Goal: Task Accomplishment & Management: Manage account settings

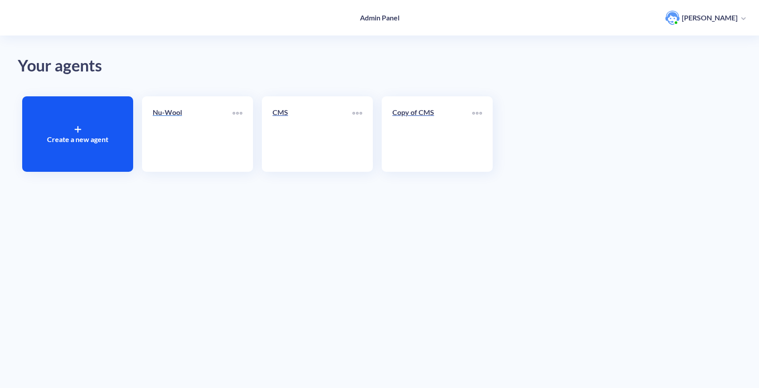
click at [169, 145] on link "Nu-Wool" at bounding box center [193, 134] width 80 height 54
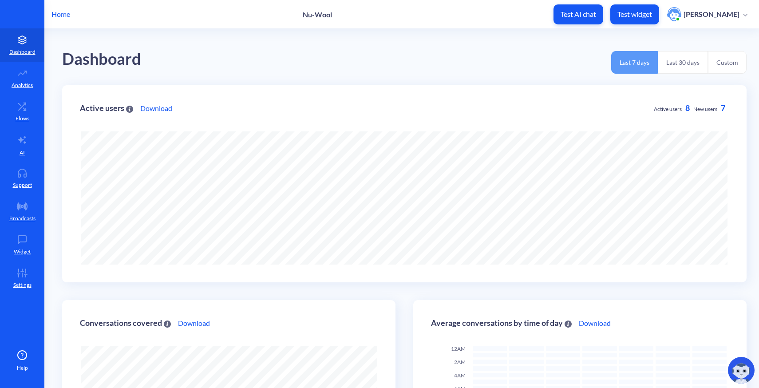
scroll to position [388, 759]
click at [26, 177] on icon at bounding box center [22, 173] width 18 height 9
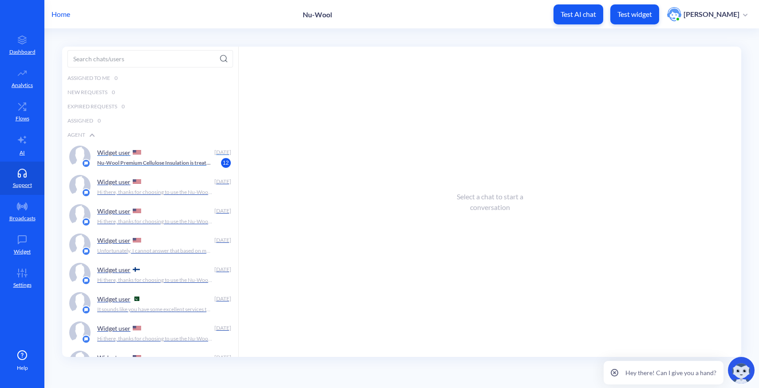
click at [184, 158] on div "Widget user" at bounding box center [154, 152] width 114 height 13
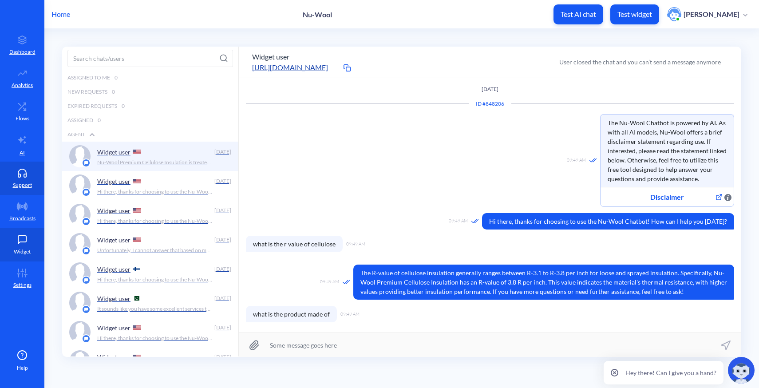
click at [28, 248] on p "Widget" at bounding box center [22, 252] width 17 height 8
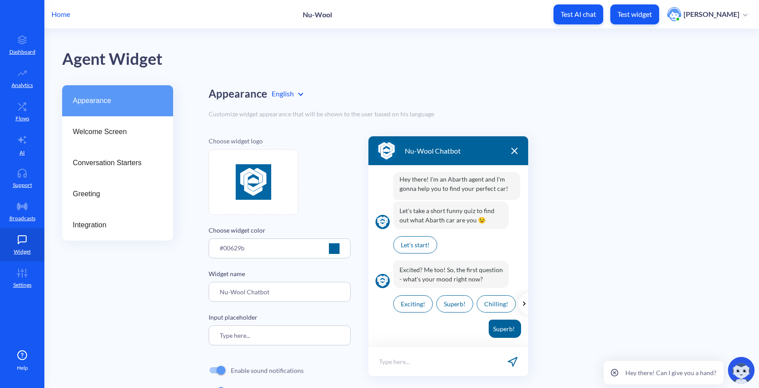
click at [335, 250] on div at bounding box center [334, 248] width 11 height 11
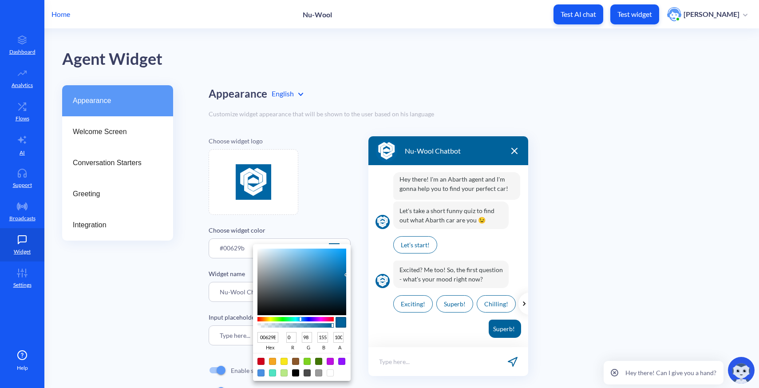
click at [341, 211] on div at bounding box center [379, 194] width 759 height 388
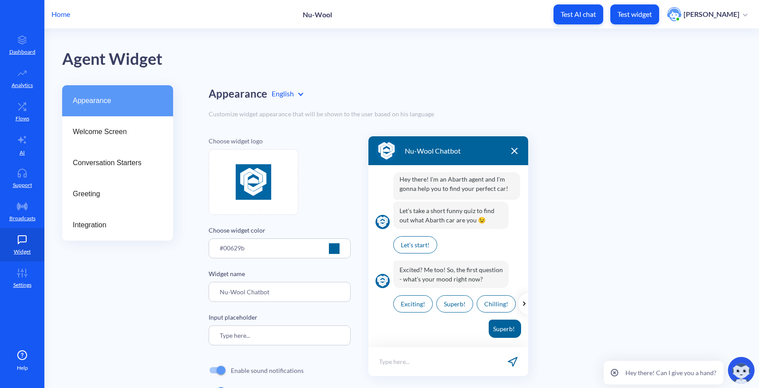
click at [287, 252] on div "#00629b" at bounding box center [280, 251] width 120 height 16
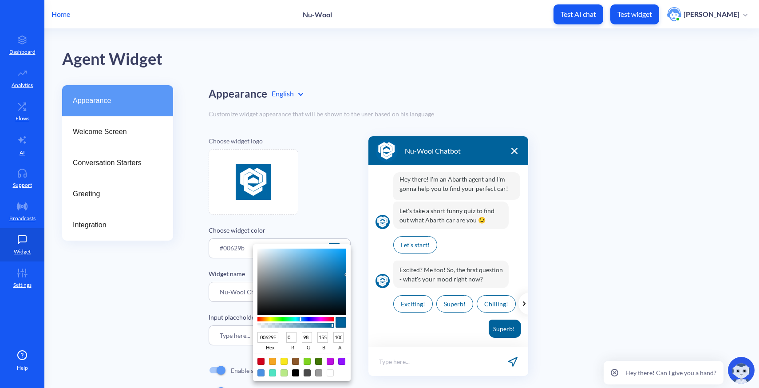
click at [273, 337] on input "00629B" at bounding box center [267, 337] width 21 height 11
paste input "#D4AF15"
type input "#D4AF15"
type input "212"
type input "175"
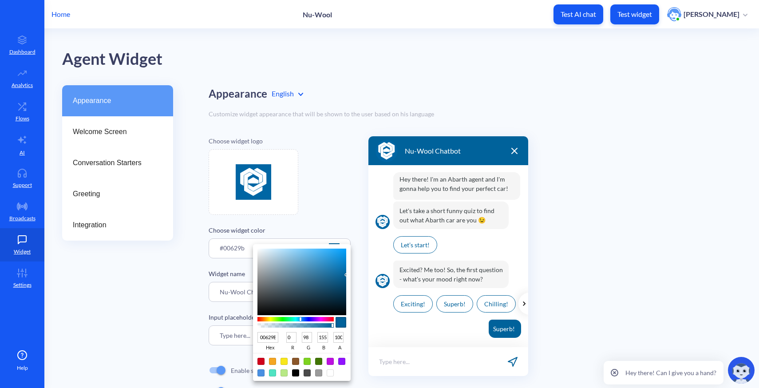
type input "21"
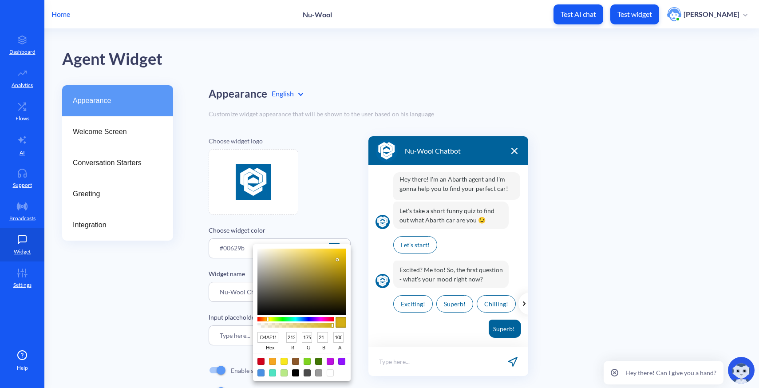
type input "D4AF15"
click at [335, 208] on div at bounding box center [379, 194] width 759 height 388
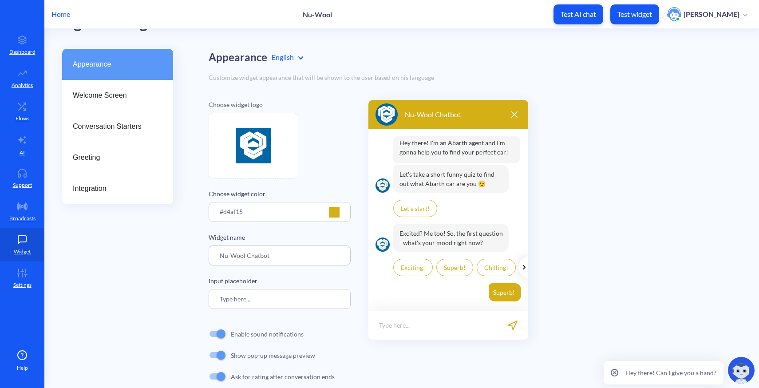
scroll to position [75, 0]
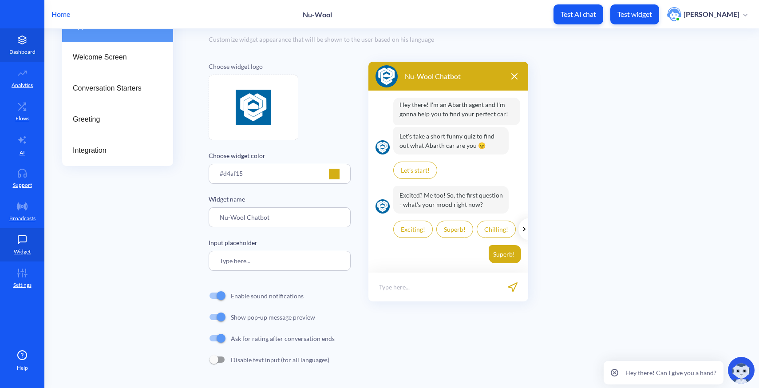
click at [28, 30] on link "Dashboard" at bounding box center [22, 44] width 44 height 33
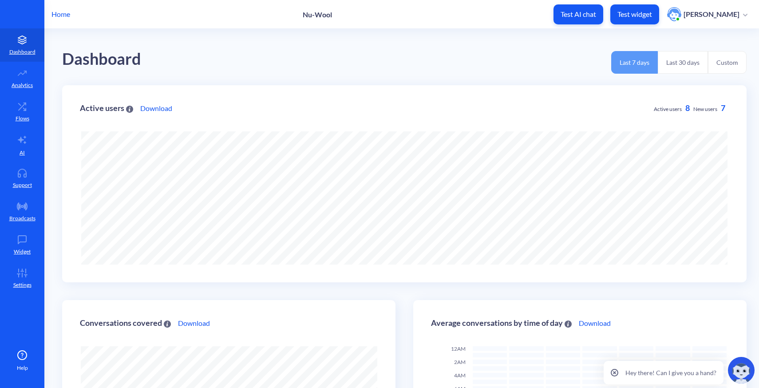
scroll to position [388, 759]
click at [58, 15] on p "Home" at bounding box center [60, 14] width 19 height 11
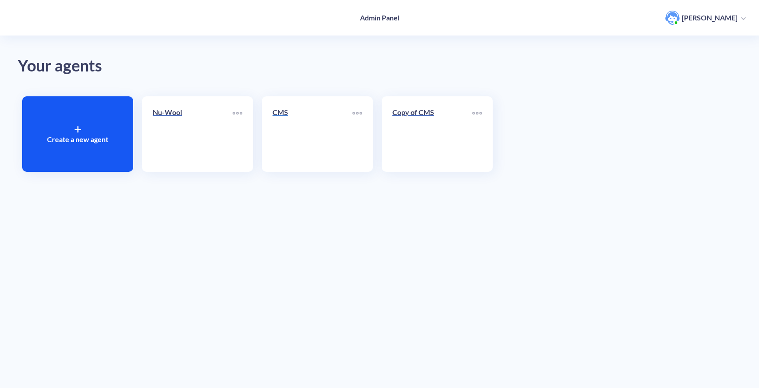
click at [315, 156] on link "CMS" at bounding box center [313, 134] width 80 height 54
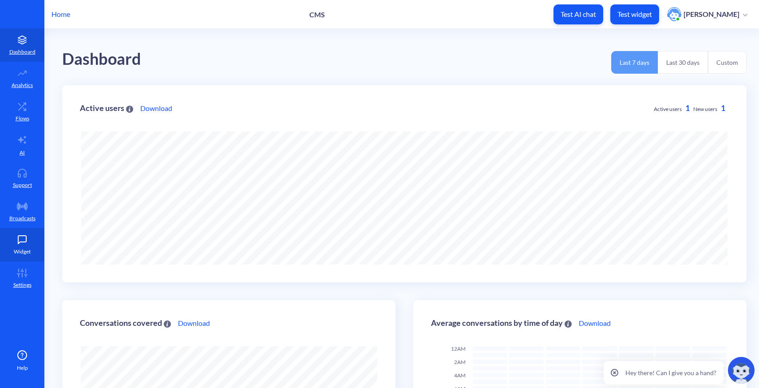
click at [23, 247] on link "Widget" at bounding box center [22, 244] width 44 height 33
